Goal: Information Seeking & Learning: Learn about a topic

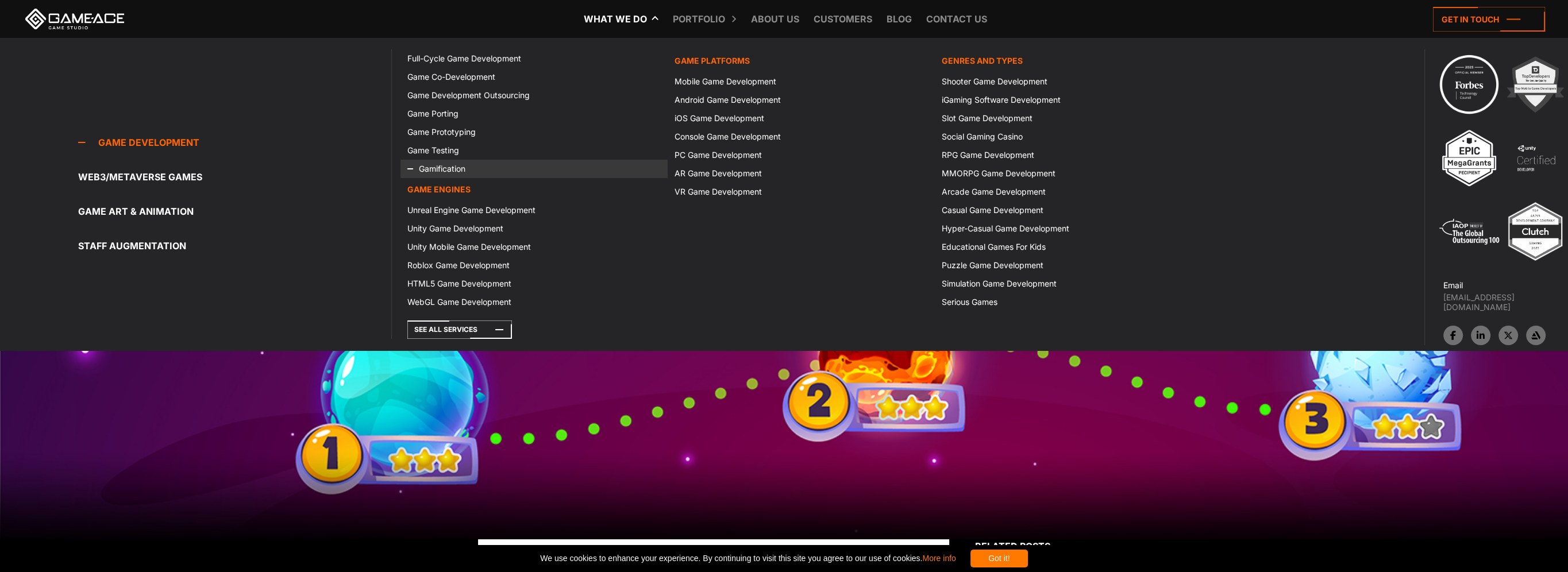
click at [445, 165] on link "Gamification" at bounding box center [534, 169] width 267 height 18
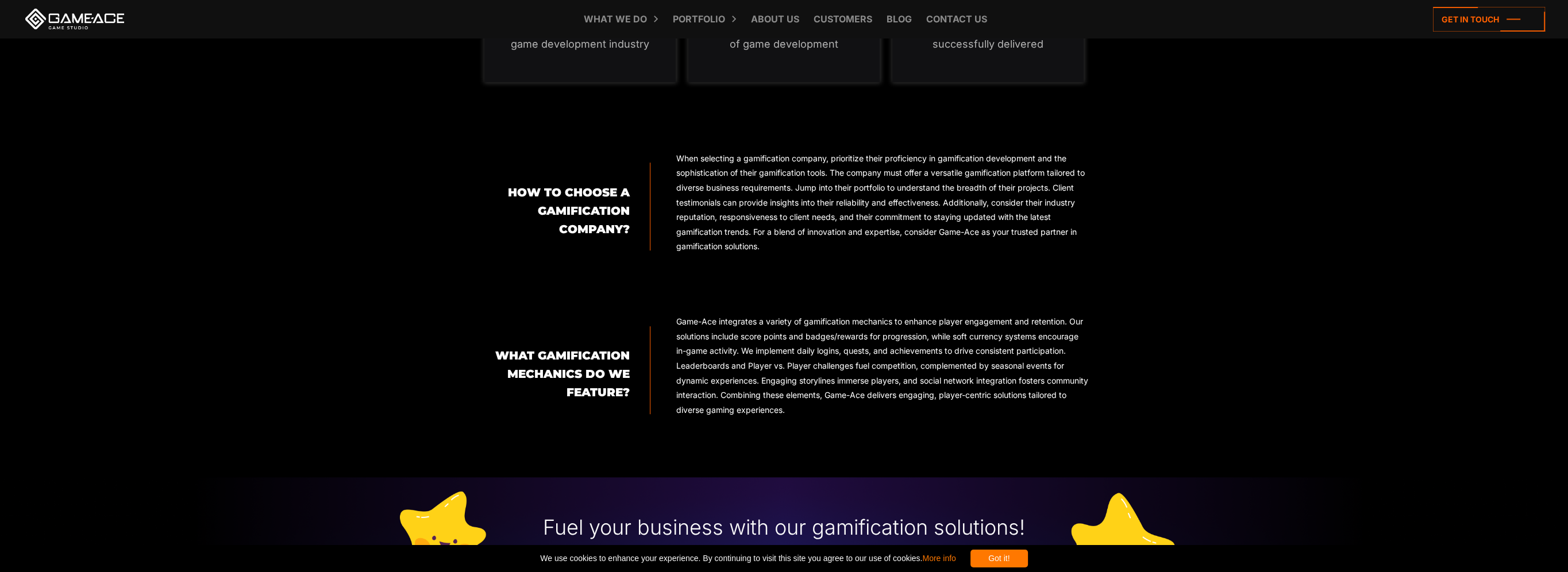
scroll to position [1723, 0]
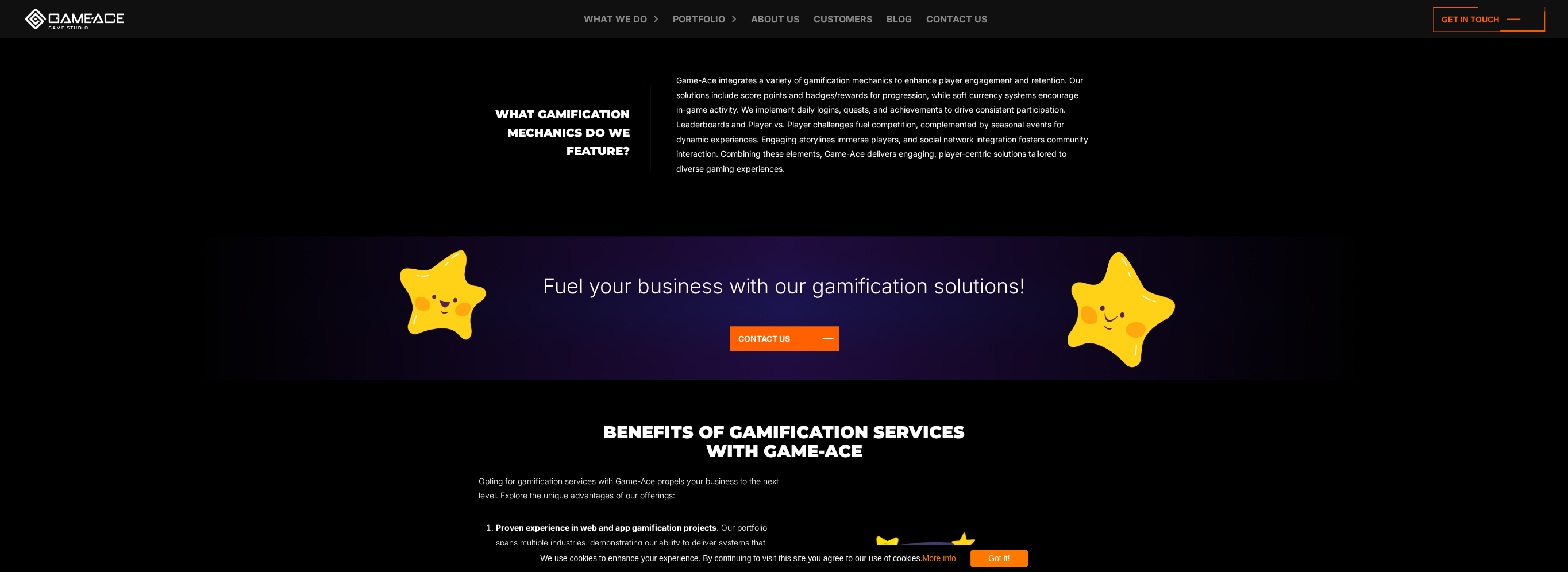
click at [1028, 556] on div "Got it!" at bounding box center [999, 558] width 58 height 18
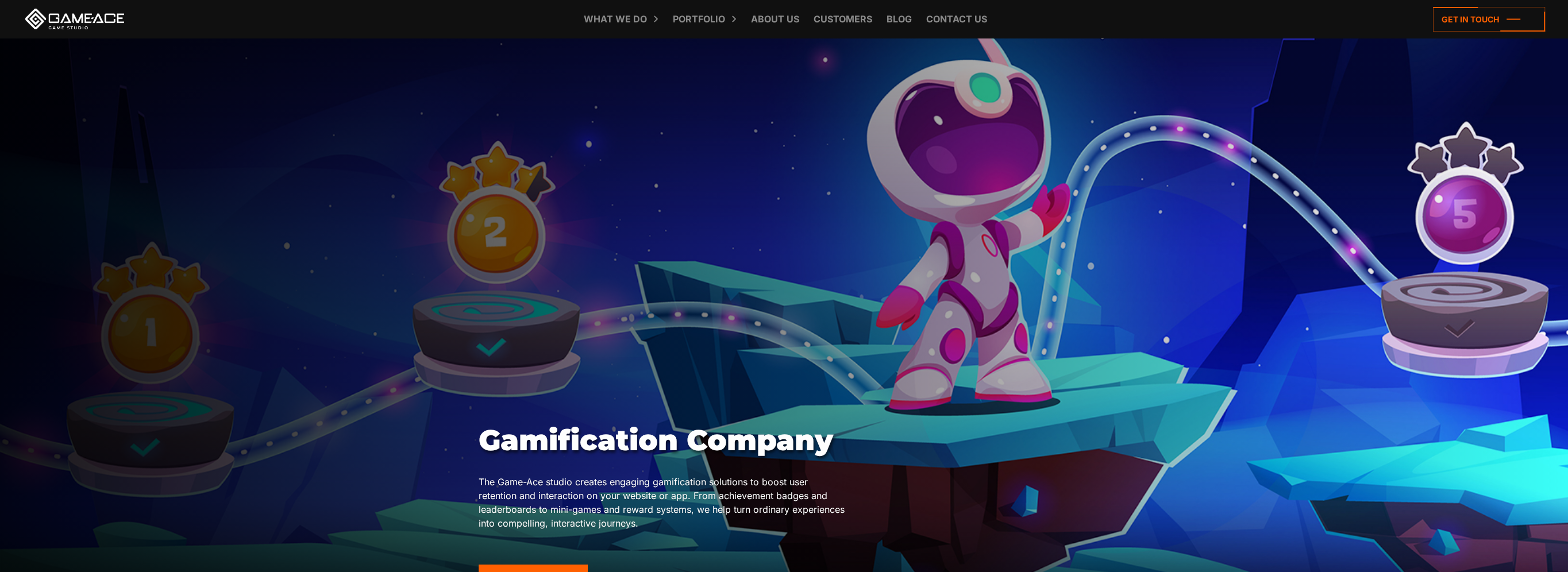
scroll to position [0, 0]
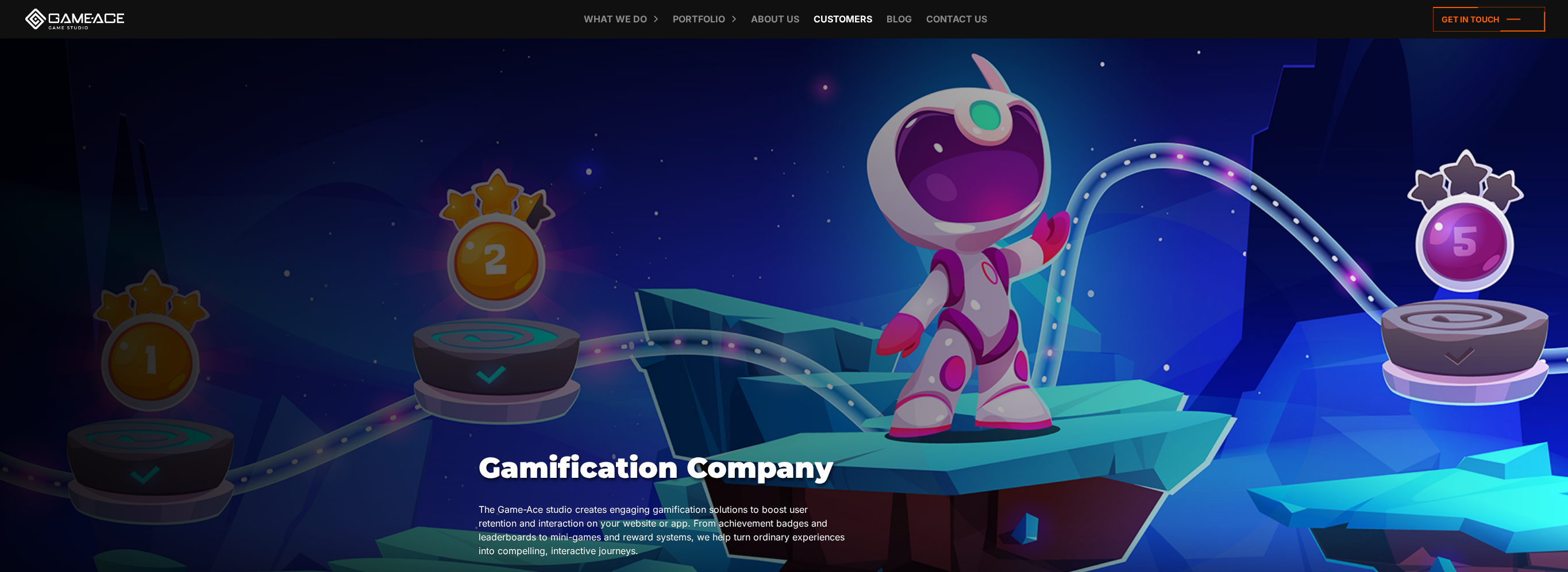
click at [828, 16] on link "Customers" at bounding box center [843, 18] width 70 height 38
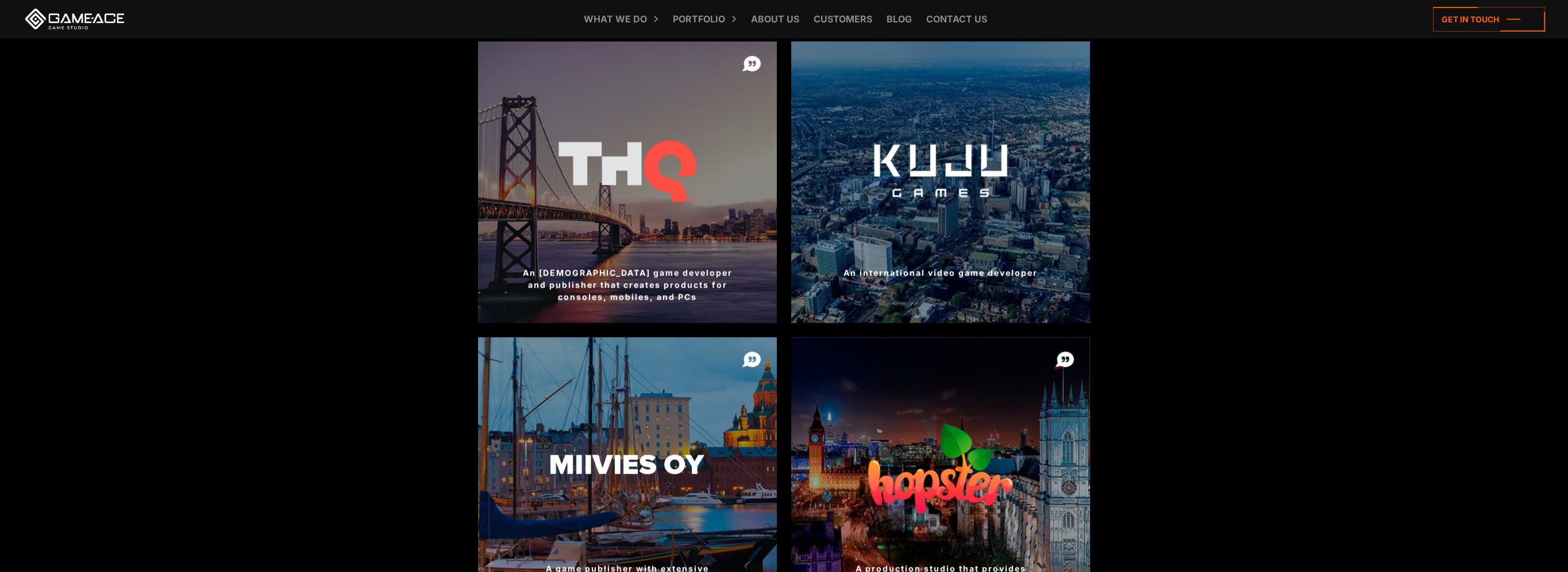
scroll to position [1321, 0]
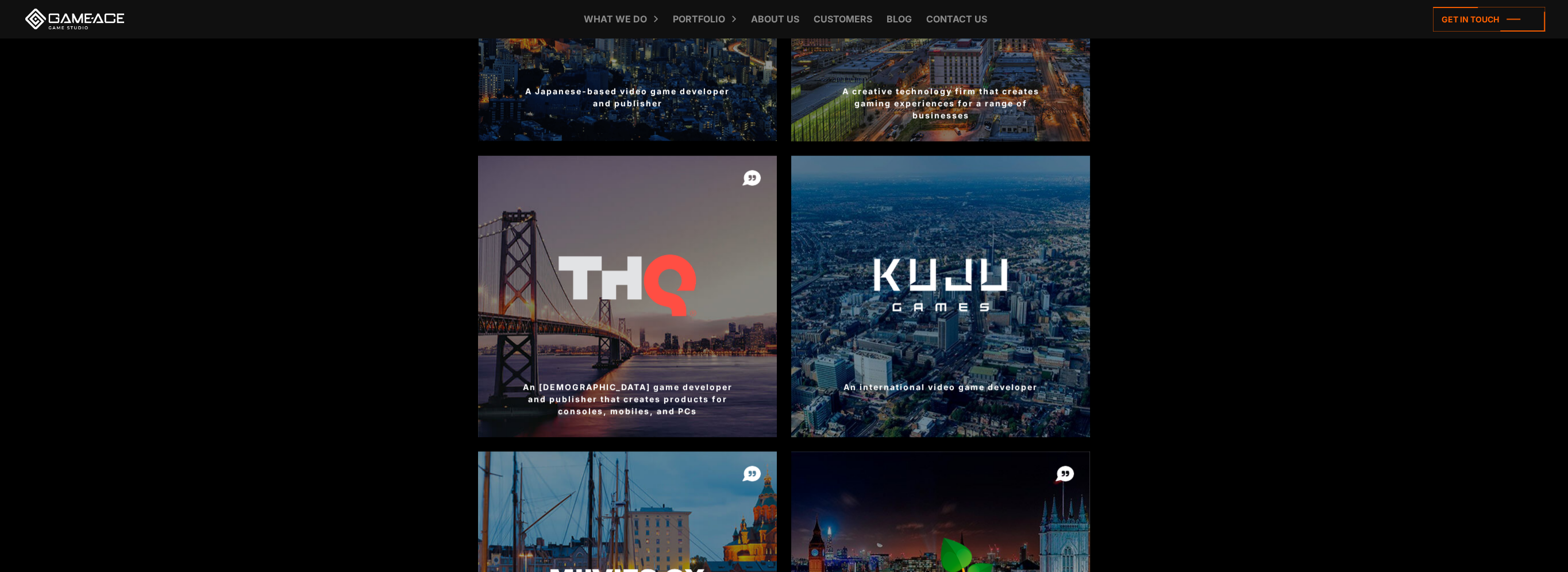
click at [940, 359] on div at bounding box center [941, 296] width 299 height 281
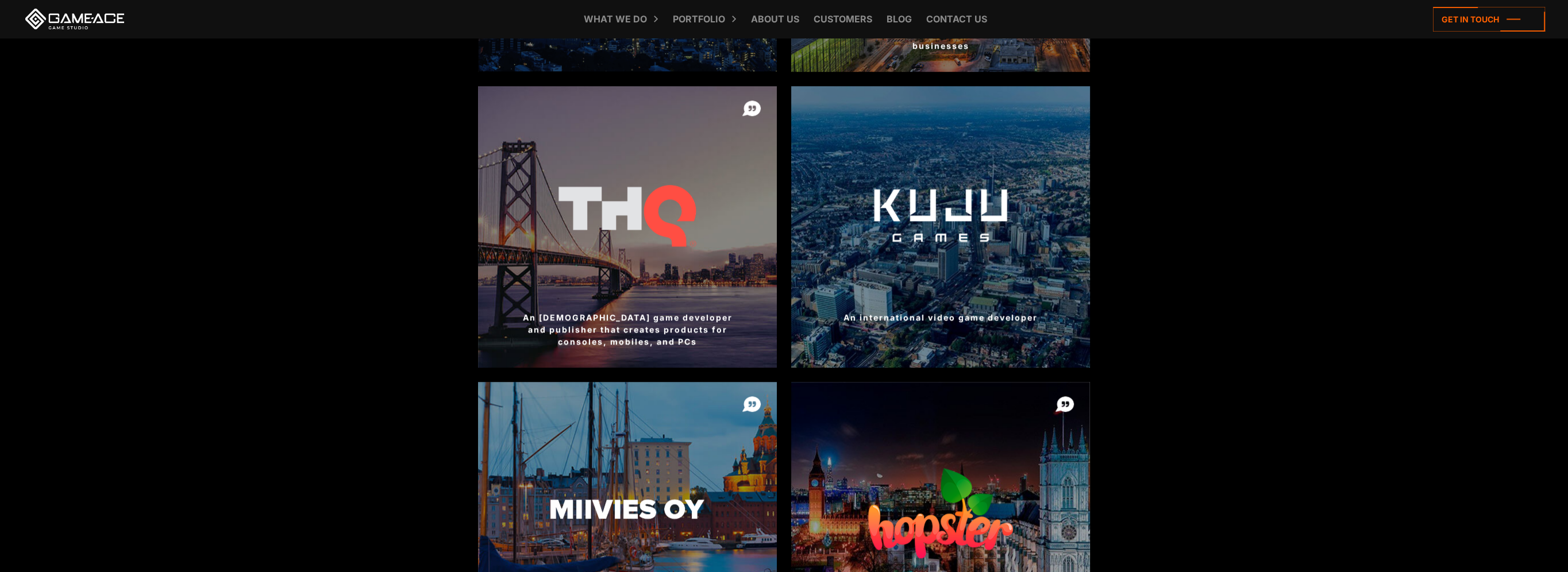
scroll to position [1493, 0]
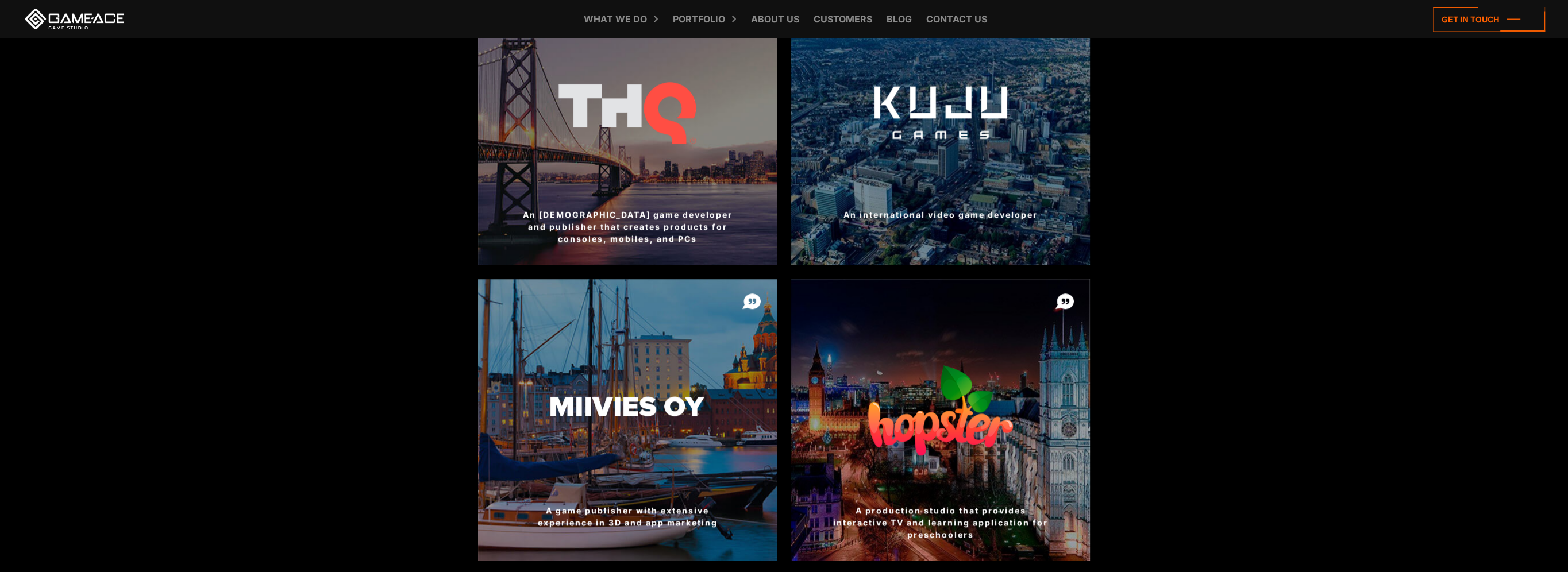
click at [924, 129] on div at bounding box center [941, 124] width 299 height 281
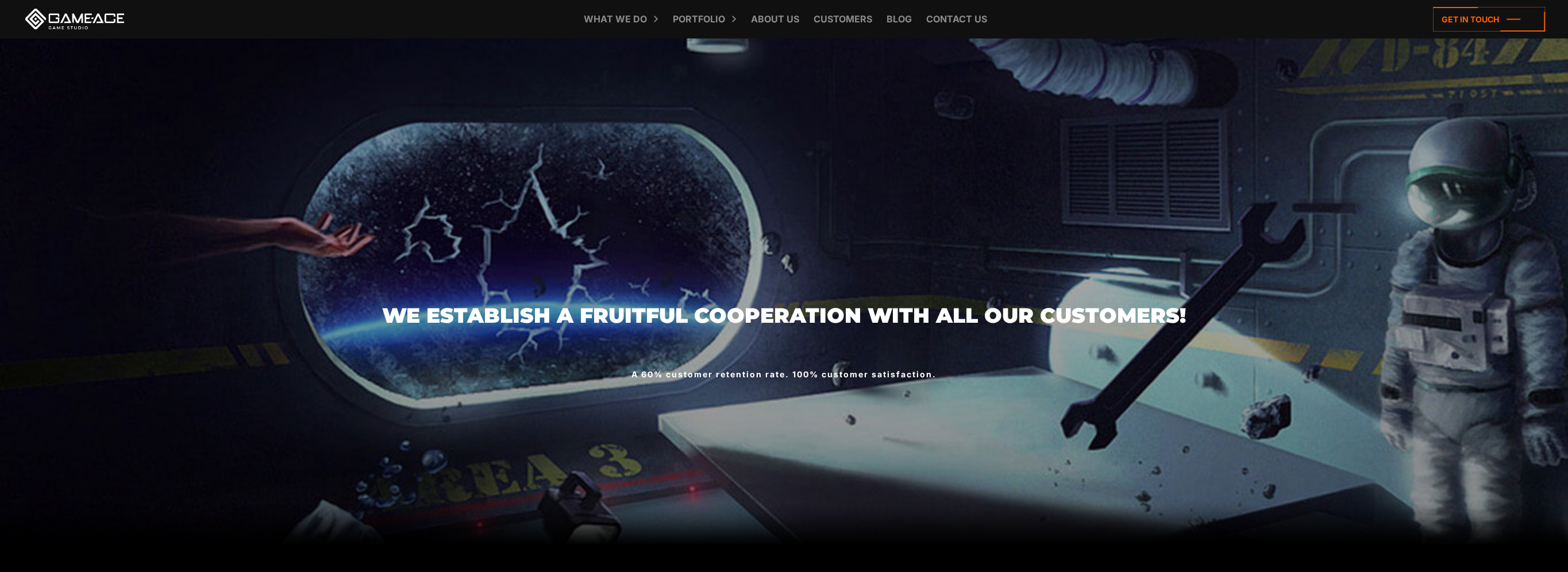
scroll to position [0, 0]
